Goal: Task Accomplishment & Management: Manage account settings

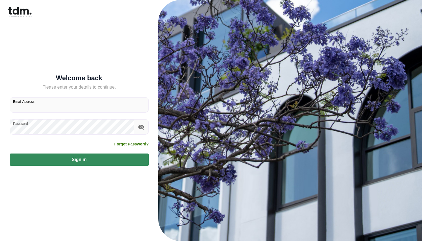
type input "**********"
click at [79, 160] on button "Sign in" at bounding box center [79, 160] width 139 height 12
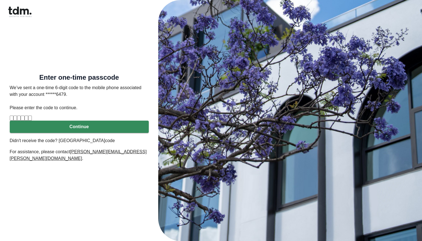
click at [13, 121] on input "Please enter verification code. Digit 1" at bounding box center [12, 118] width 4 height 5
click at [17, 121] on input "Digit 2" at bounding box center [15, 118] width 4 height 5
click at [13, 119] on input "Please enter verification code. Digit 1" at bounding box center [12, 118] width 4 height 5
click at [113, 143] on link "code" at bounding box center [110, 140] width 10 height 5
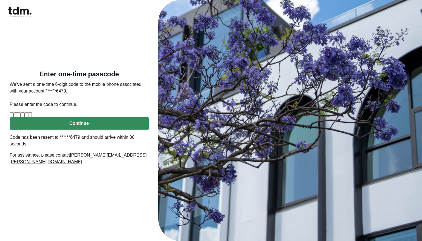
click at [13, 116] on input "Please enter verification code. Digit 1" at bounding box center [12, 114] width 4 height 5
click at [13, 117] on input "Please enter verification code. Digit 1" at bounding box center [12, 114] width 4 height 5
type input "*"
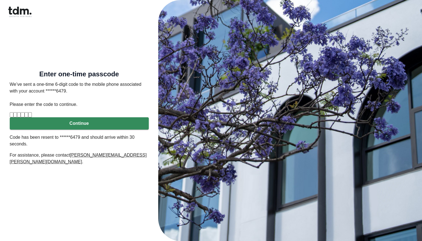
type input "*"
click at [43, 130] on button "Continue" at bounding box center [79, 123] width 139 height 12
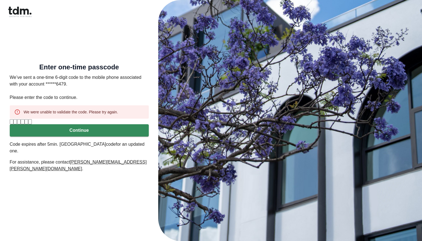
click at [13, 124] on input "*" at bounding box center [12, 121] width 4 height 5
type input "*"
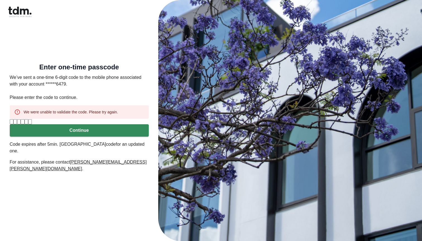
type input "*"
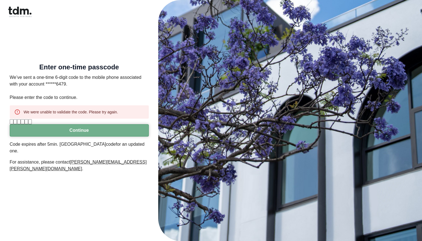
click at [45, 137] on button "Continue" at bounding box center [79, 130] width 139 height 12
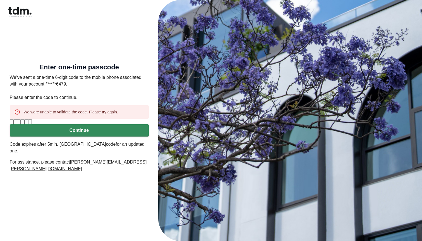
type input "*"
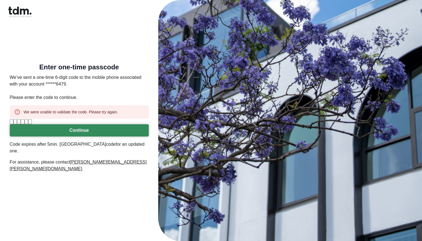
type input "*"
click at [91, 137] on button "Continue" at bounding box center [79, 130] width 139 height 12
click at [106, 147] on link "code" at bounding box center [111, 144] width 10 height 5
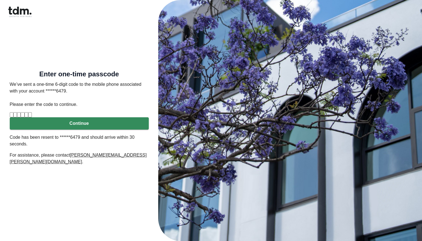
type input "*"
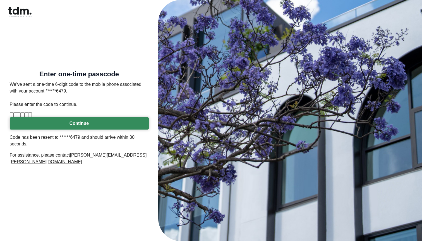
type input "*"
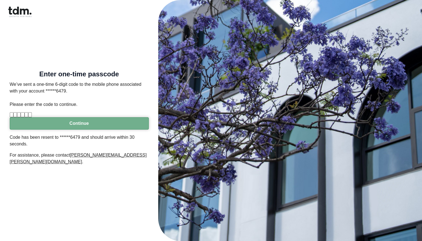
click at [73, 130] on button "Continue" at bounding box center [79, 123] width 139 height 12
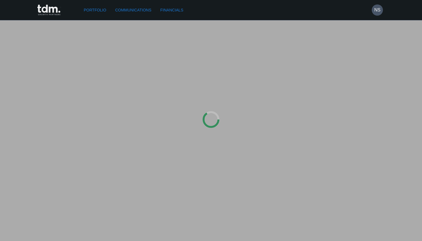
type input "*********"
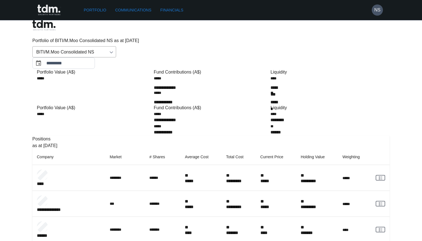
click at [174, 9] on link "Financials" at bounding box center [171, 10] width 27 height 10
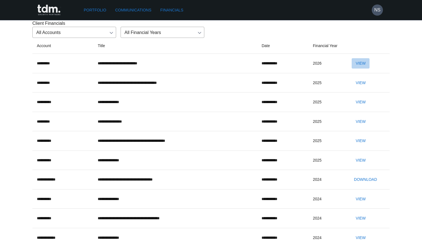
click at [365, 69] on button "View" at bounding box center [360, 63] width 18 height 10
